Goal: Find specific page/section: Find specific page/section

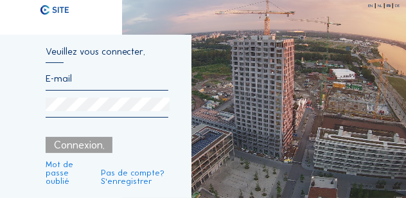
type input "[PERSON_NAME][EMAIL_ADDRESS][DOMAIN_NAME]"
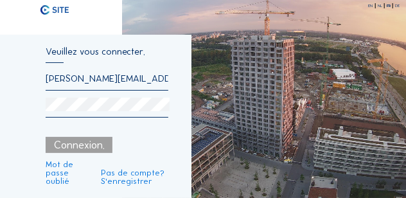
click at [88, 151] on div "Connexion." at bounding box center [79, 145] width 67 height 16
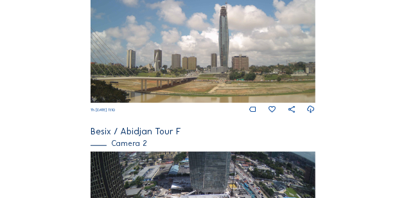
scroll to position [125, 0]
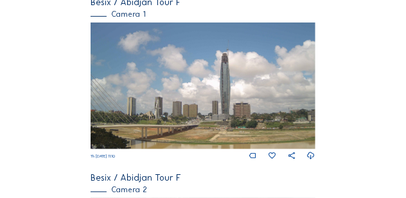
click at [196, 68] on img at bounding box center [203, 86] width 224 height 127
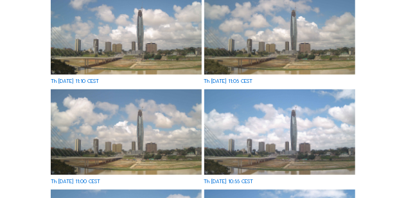
scroll to position [86, 0]
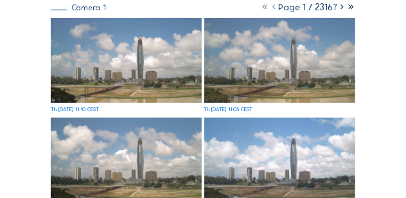
click at [181, 53] on img at bounding box center [126, 60] width 151 height 85
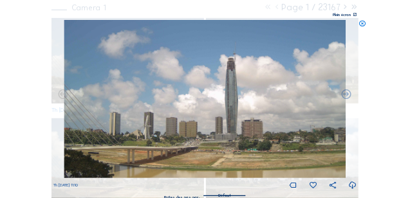
click at [352, 187] on icon at bounding box center [352, 185] width 8 height 11
click at [355, 154] on div "Th [DATE] 11:10" at bounding box center [204, 105] width 303 height 170
click at [345, 96] on icon at bounding box center [347, 95] width 12 height 12
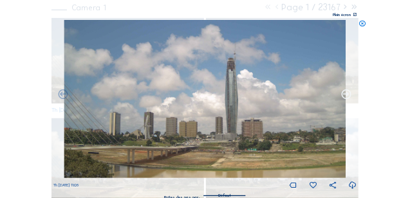
click at [345, 96] on icon at bounding box center [347, 95] width 12 height 12
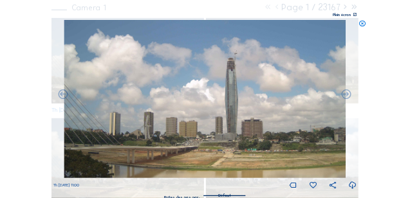
click at [361, 23] on icon at bounding box center [362, 24] width 8 height 8
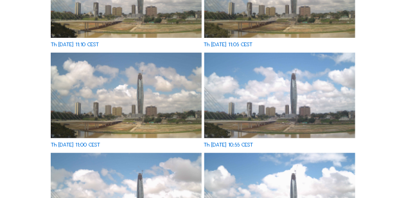
scroll to position [214, 0]
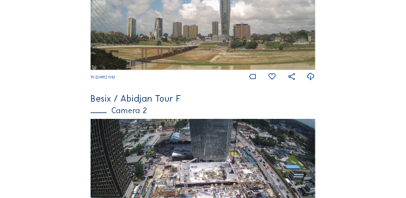
scroll to position [266, 0]
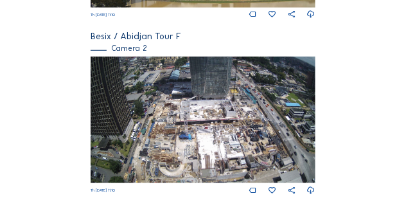
click at [231, 86] on img at bounding box center [203, 120] width 224 height 127
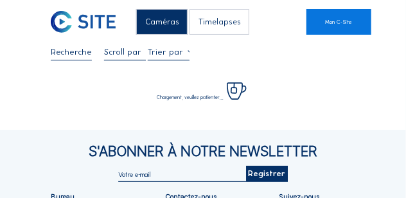
scroll to position [21, 0]
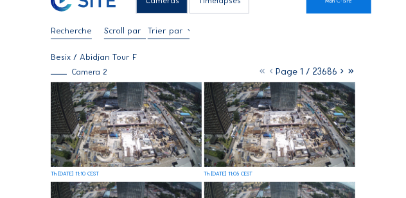
click at [150, 120] on img at bounding box center [126, 124] width 151 height 85
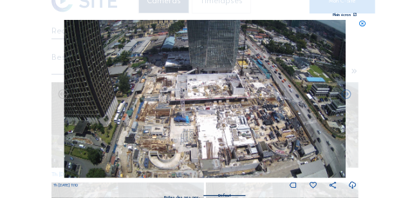
click at [352, 183] on icon at bounding box center [352, 185] width 8 height 11
click at [401, 152] on div "Scroll pour voyager dans le temps | Appuie sur le 'Alt' Bouton + Scroll pour Zo…" at bounding box center [205, 99] width 410 height 198
click at [361, 22] on icon at bounding box center [362, 24] width 8 height 8
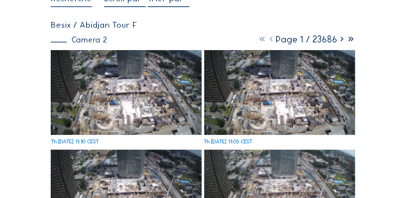
scroll to position [0, 0]
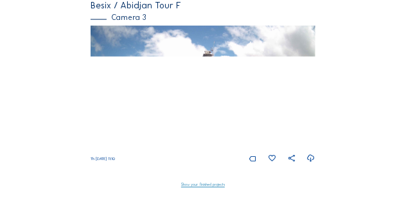
scroll to position [482, 0]
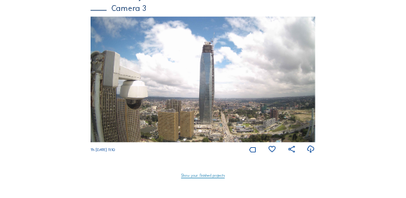
click at [179, 78] on img at bounding box center [203, 80] width 224 height 127
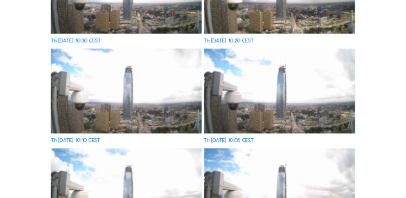
scroll to position [471, 0]
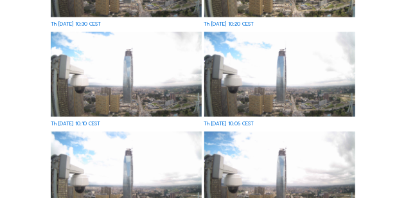
click at [109, 64] on img at bounding box center [126, 74] width 151 height 85
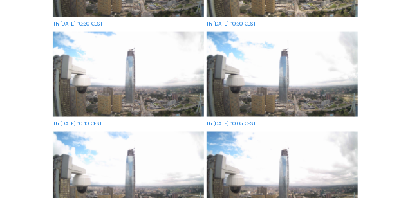
scroll to position [474, 0]
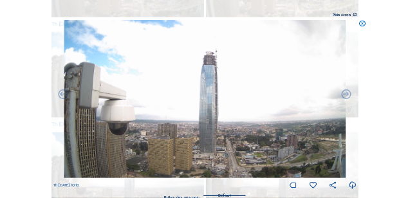
click at [352, 188] on icon at bounding box center [352, 185] width 8 height 11
click at [374, 168] on div "Scroll pour voyager dans le temps | Appuie sur le 'Alt' Bouton + Scroll pour Zo…" at bounding box center [205, 99] width 410 height 198
